Goal: Task Accomplishment & Management: Manage account settings

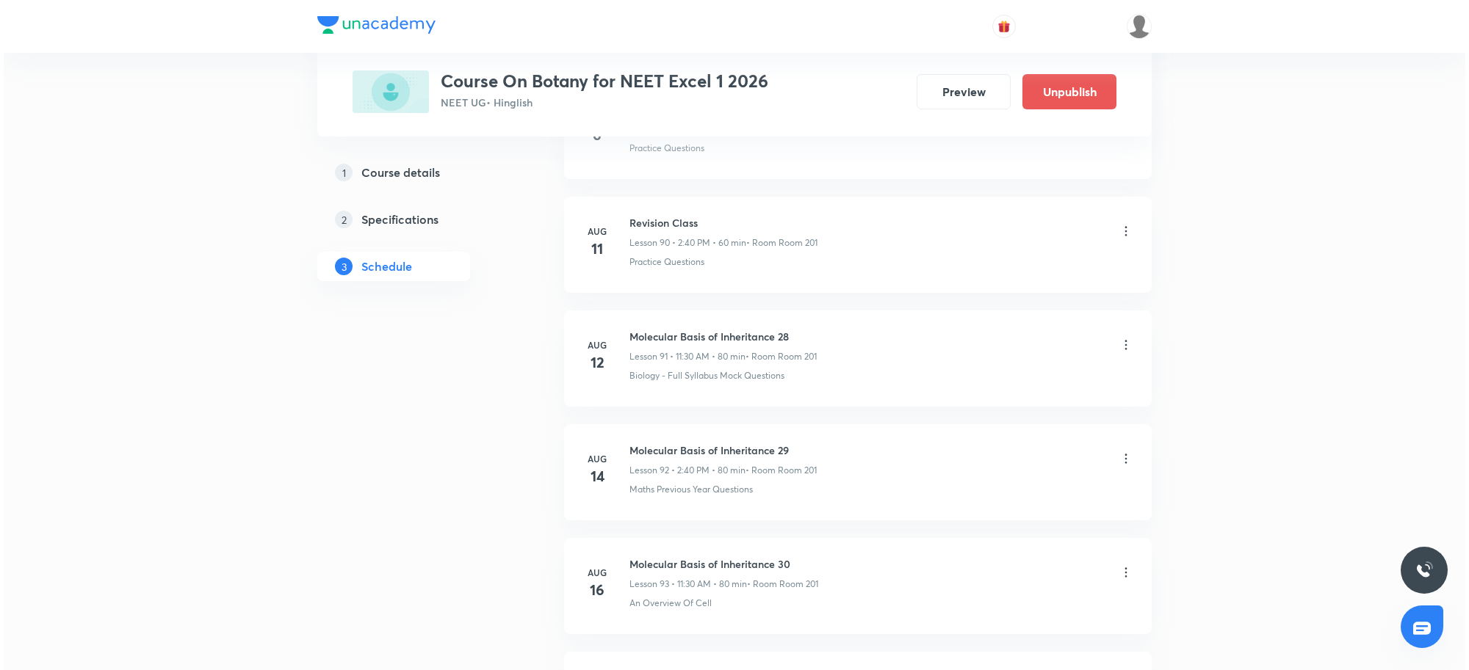
scroll to position [12264, 0]
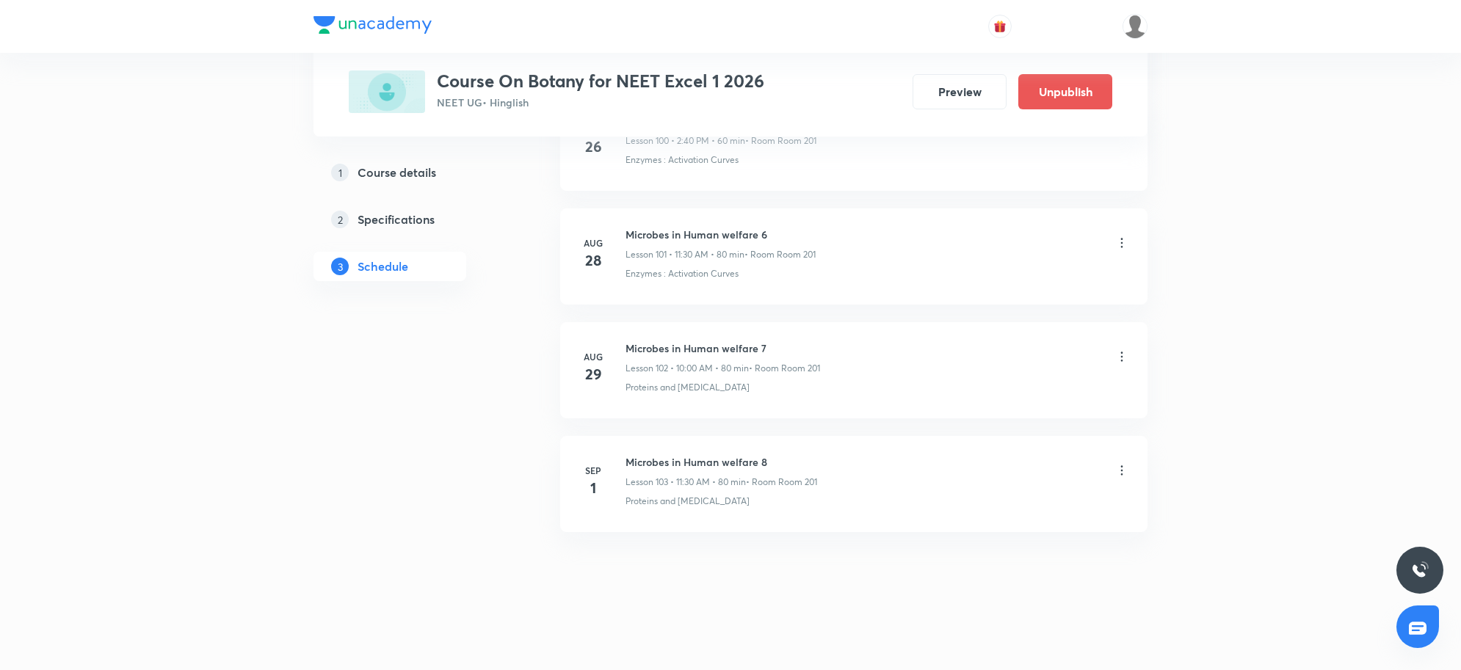
click at [1118, 475] on icon at bounding box center [1122, 470] width 15 height 15
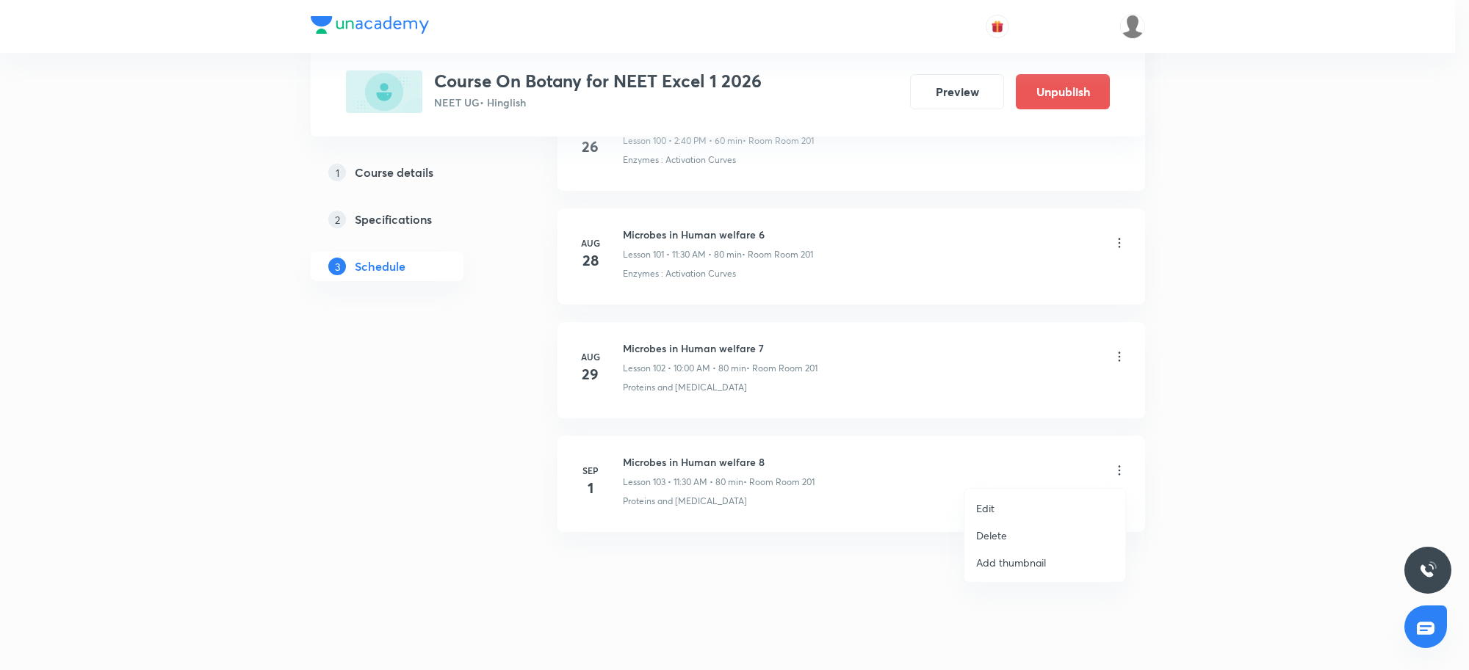
click at [989, 502] on p "Edit" at bounding box center [985, 508] width 18 height 15
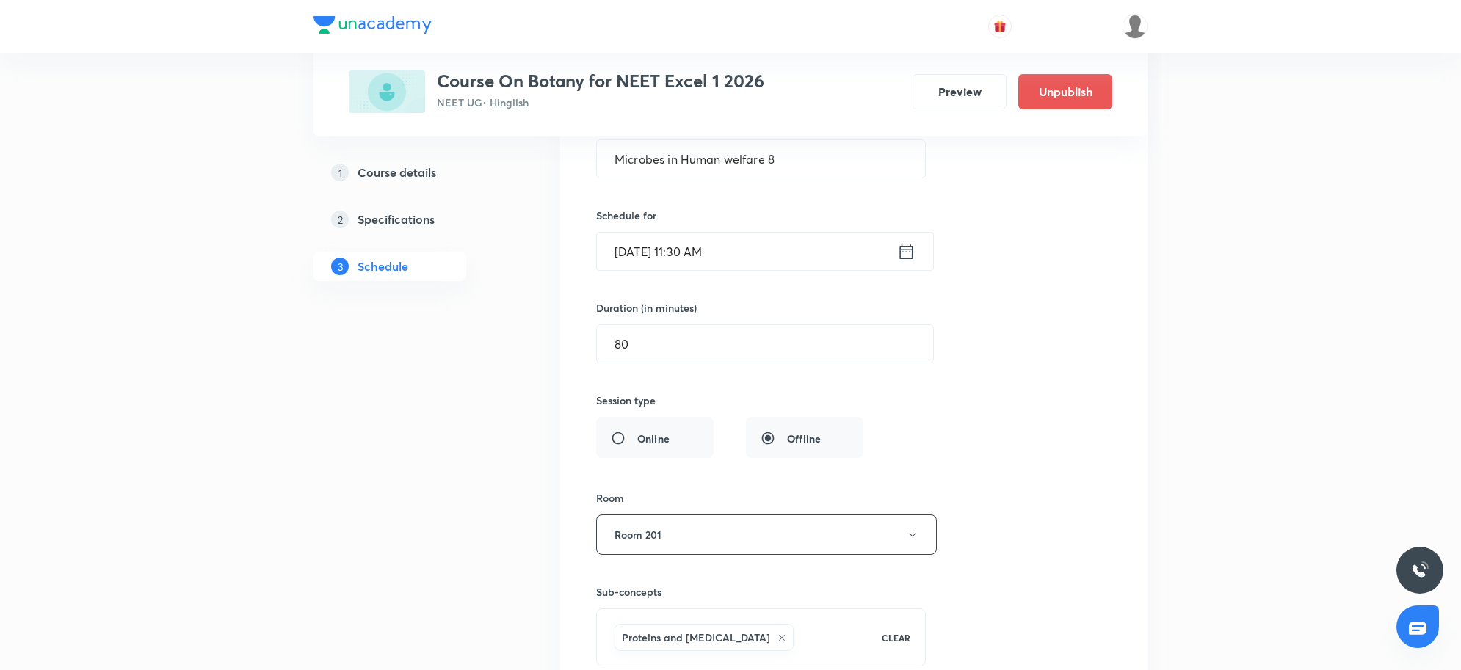
scroll to position [11695, 0]
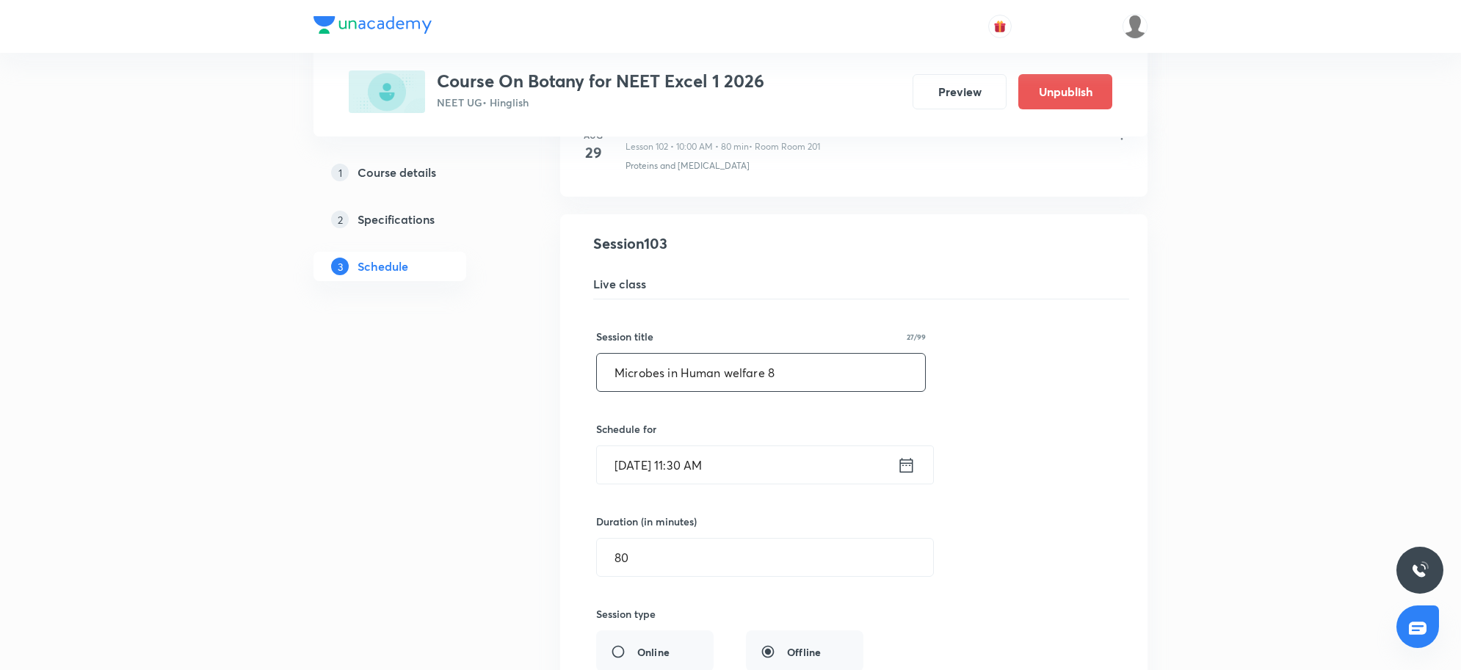
drag, startPoint x: 838, startPoint y: 401, endPoint x: 433, endPoint y: 408, distance: 404.7
type input "p"
type input "q"
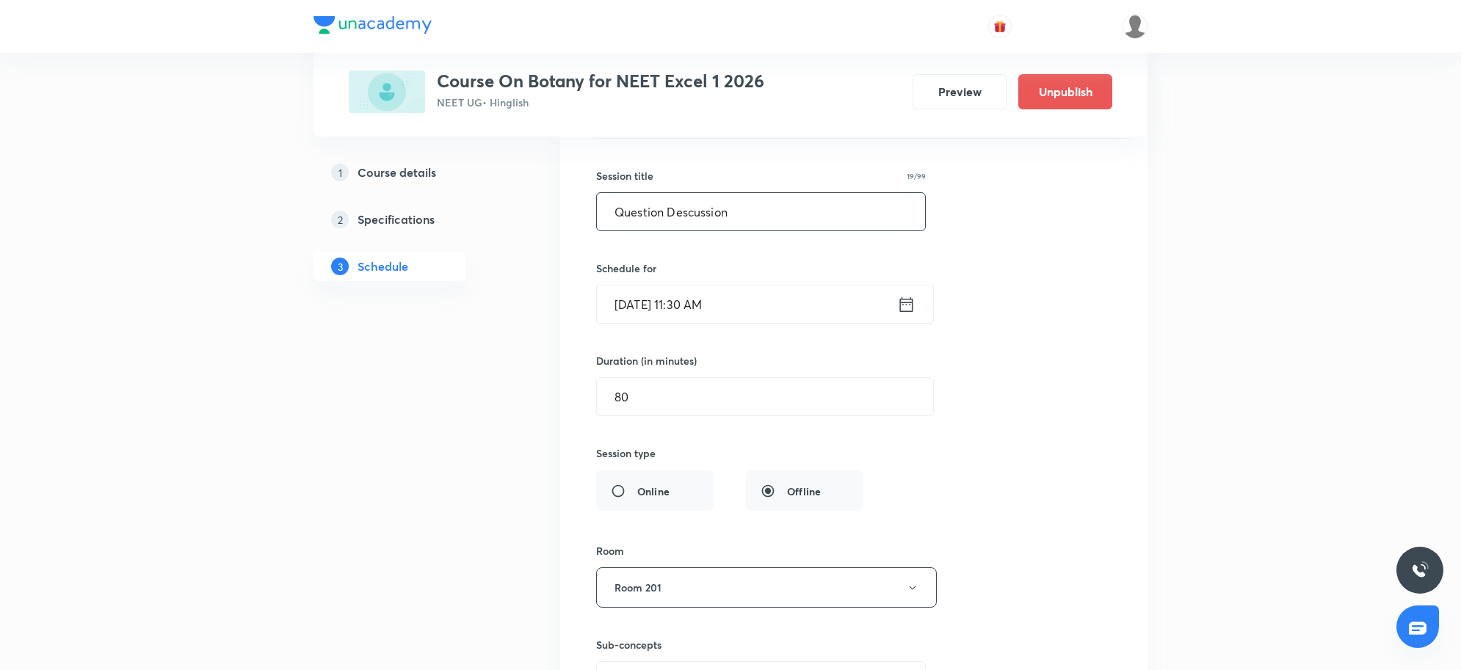
scroll to position [11878, 0]
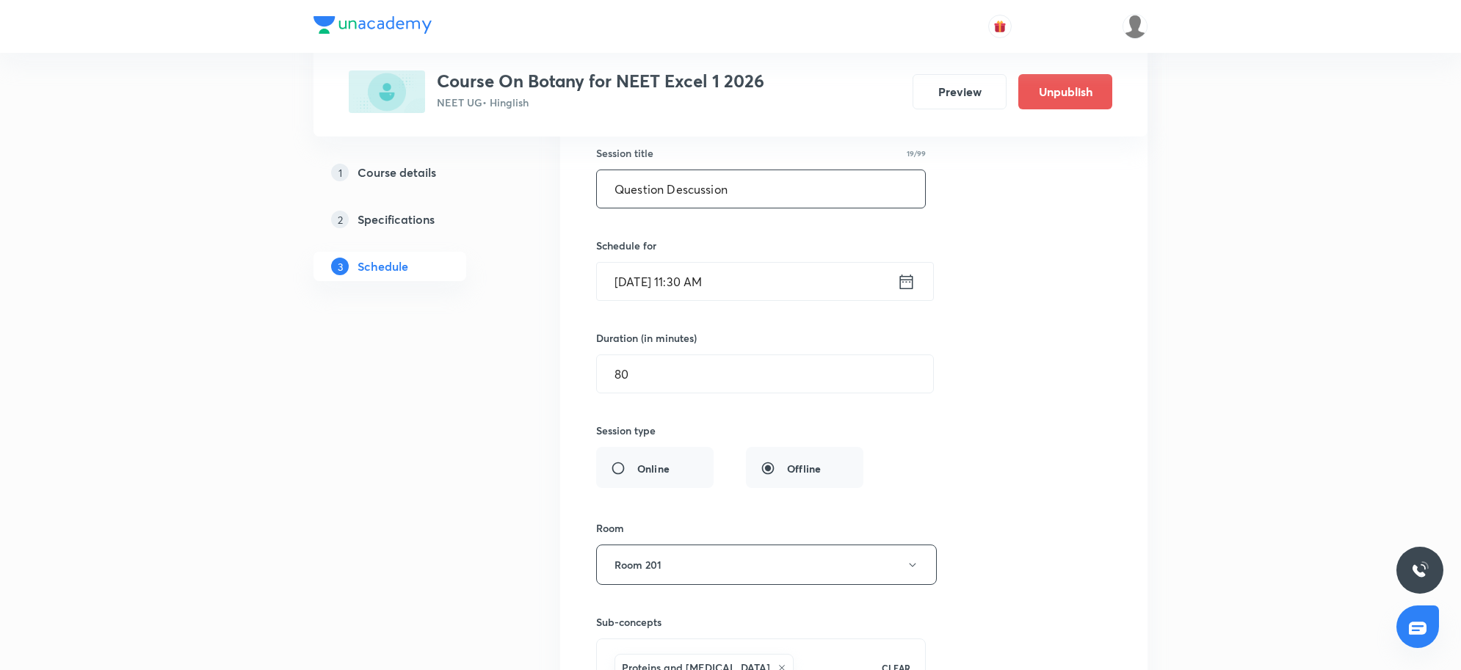
click at [684, 208] on input "Question Descussion" at bounding box center [761, 188] width 328 height 37
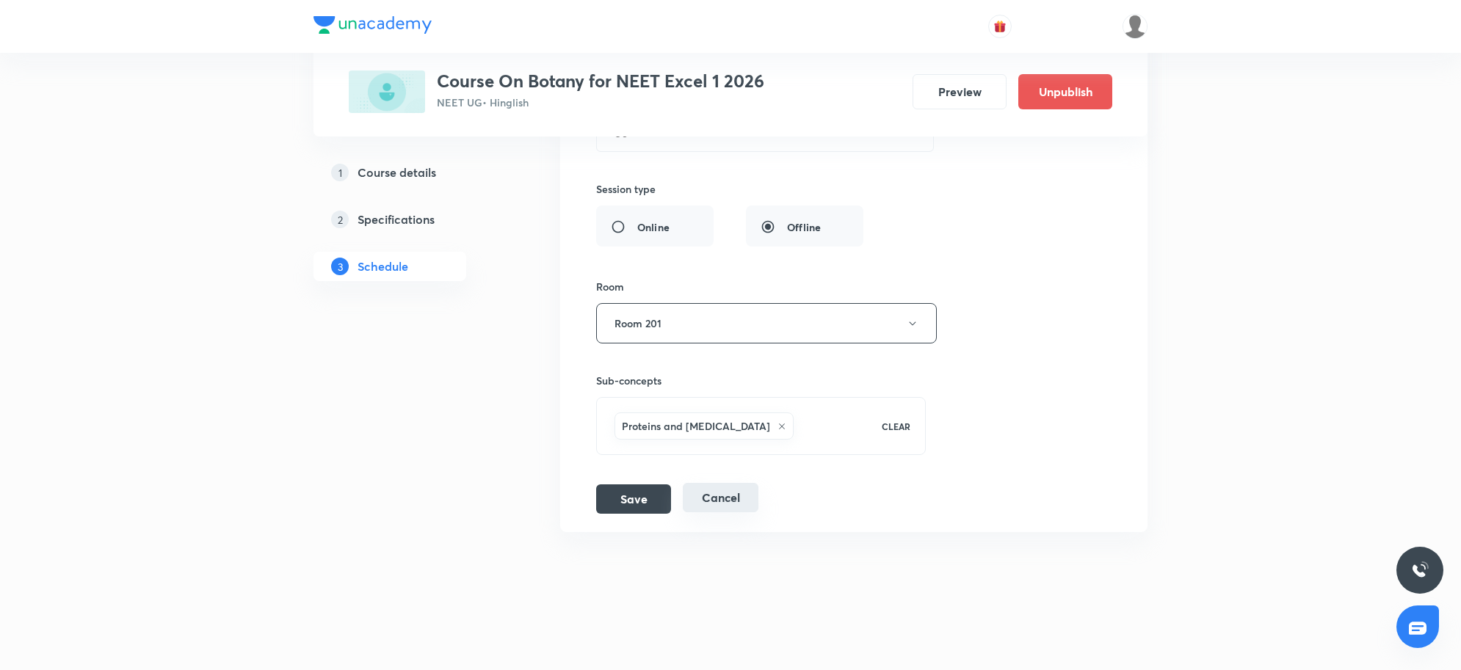
scroll to position [12154, 0]
type input "Question Discussion"
click at [629, 489] on button "Save" at bounding box center [633, 497] width 75 height 29
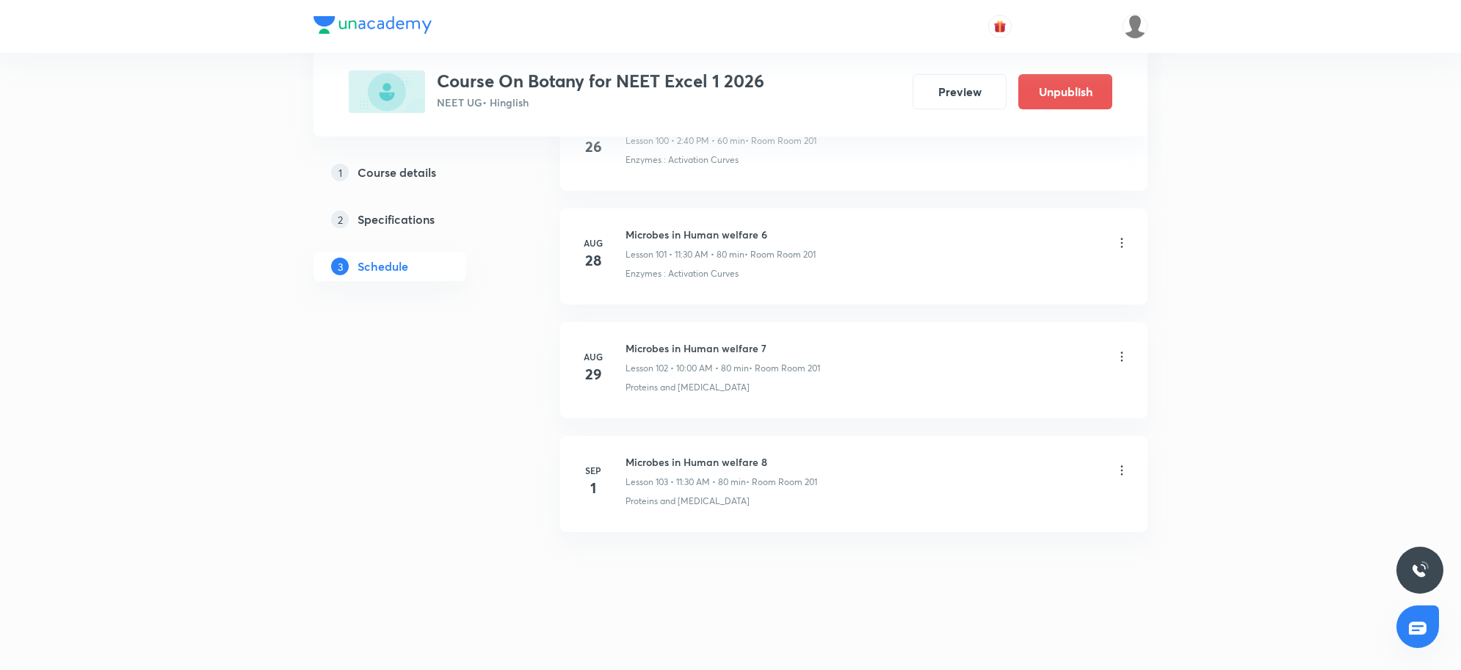
scroll to position [11588, 0]
